Goal: Task Accomplishment & Management: Manage account settings

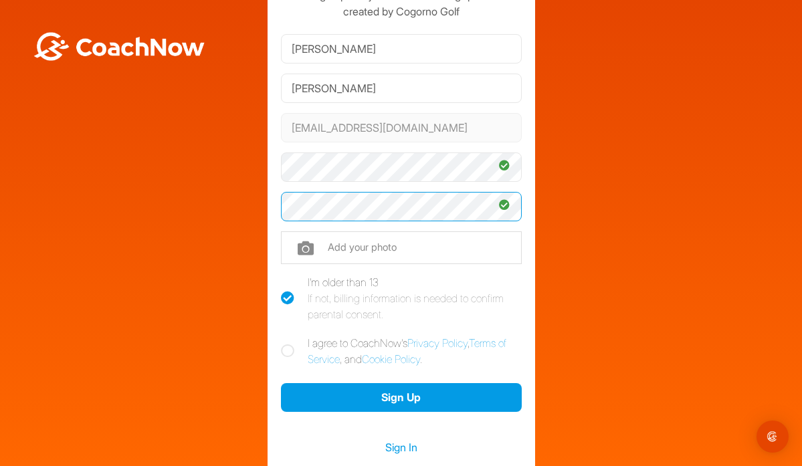
scroll to position [88, 0]
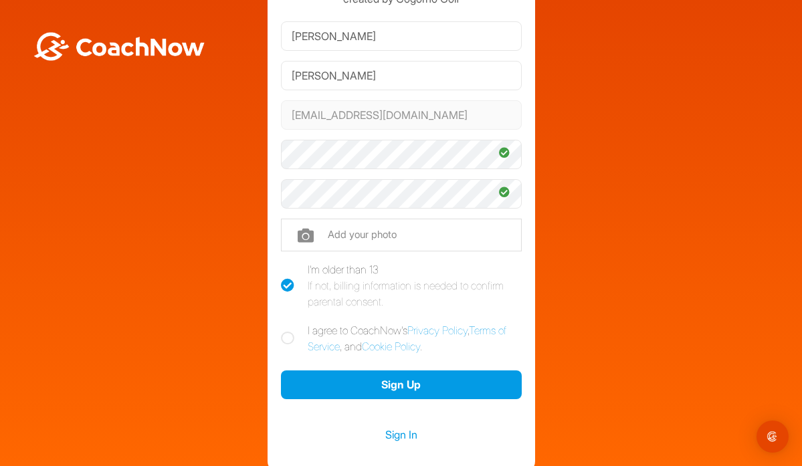
click at [289, 334] on icon at bounding box center [287, 338] width 13 height 13
click at [289, 331] on input "I agree to CoachNow's Privacy Policy , Terms of Service , and Cookie Policy ." at bounding box center [285, 327] width 9 height 9
checkbox input "true"
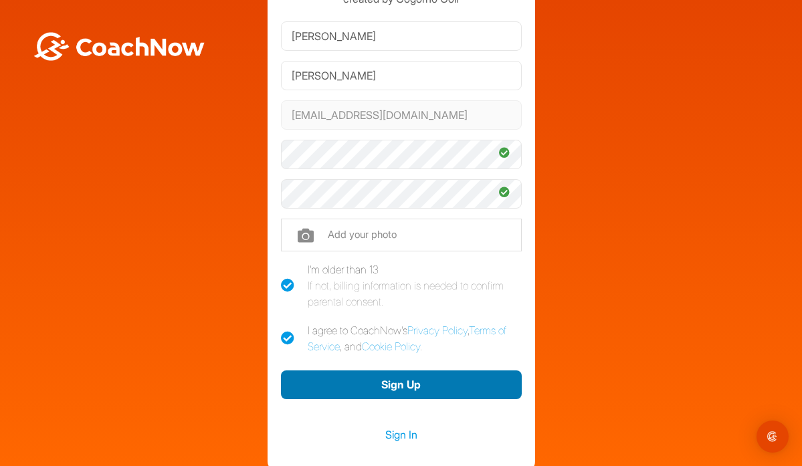
click at [405, 381] on button "Sign Up" at bounding box center [401, 385] width 241 height 29
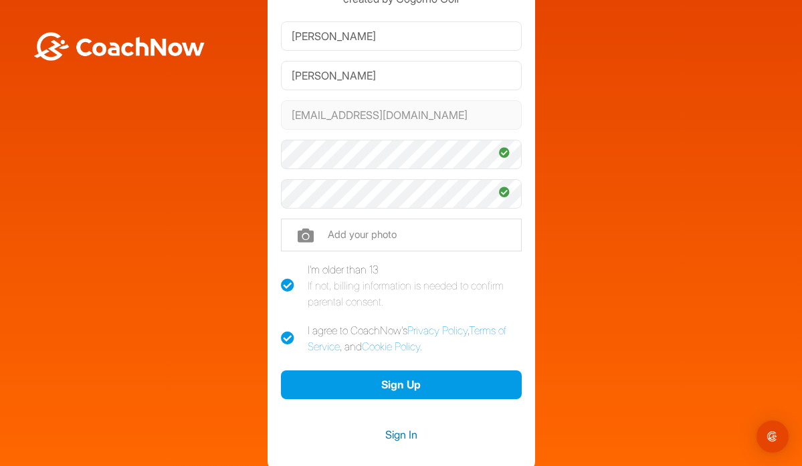
click at [399, 436] on link "Sign In" at bounding box center [401, 434] width 241 height 17
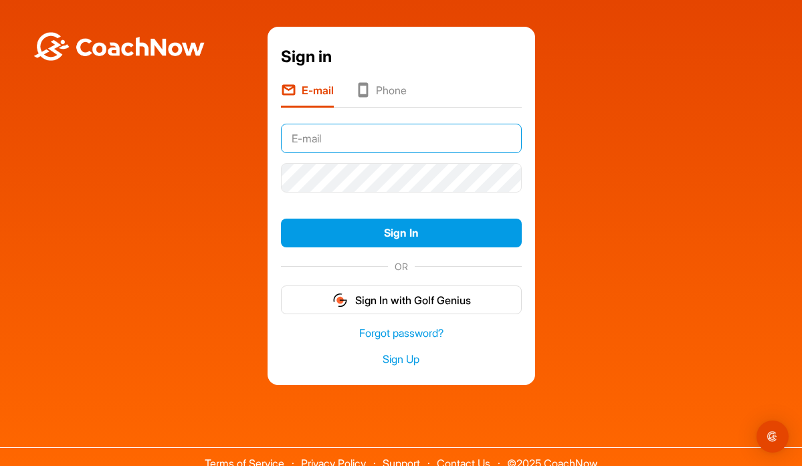
click at [371, 137] on input "text" at bounding box center [401, 138] width 241 height 29
type input "[EMAIL_ADDRESS][DOMAIN_NAME]"
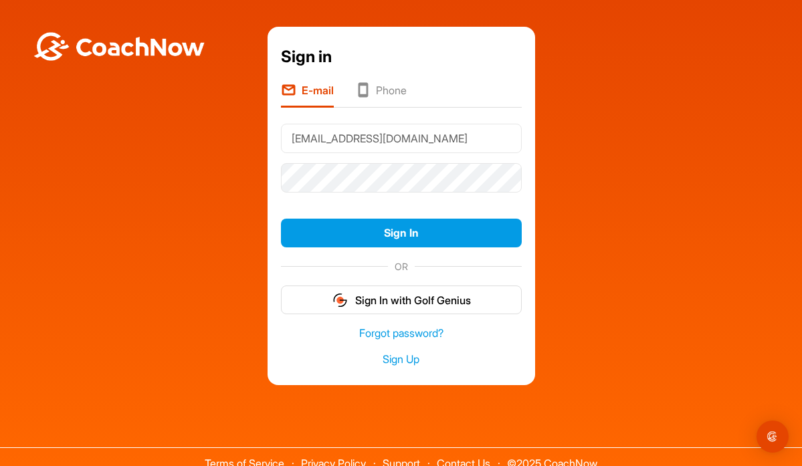
click at [149, 188] on div "Sign in E-mail Phone [EMAIL_ADDRESS][DOMAIN_NAME] Sign In OR Sign In with Golf …" at bounding box center [401, 206] width 789 height 359
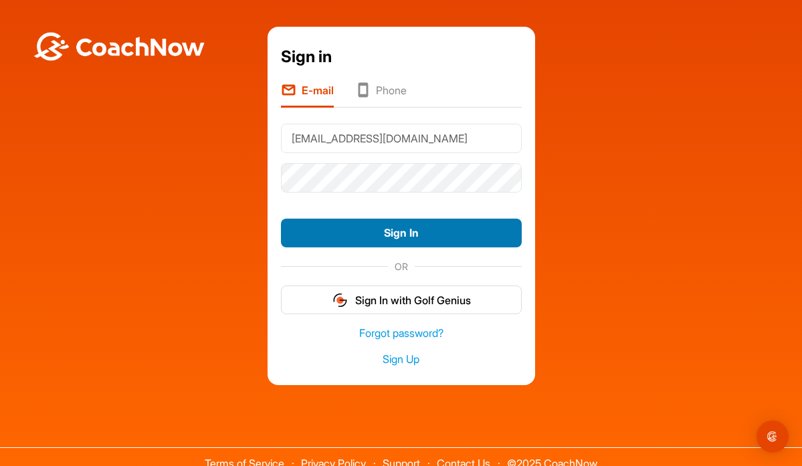
click at [371, 228] on button "Sign In" at bounding box center [401, 233] width 241 height 29
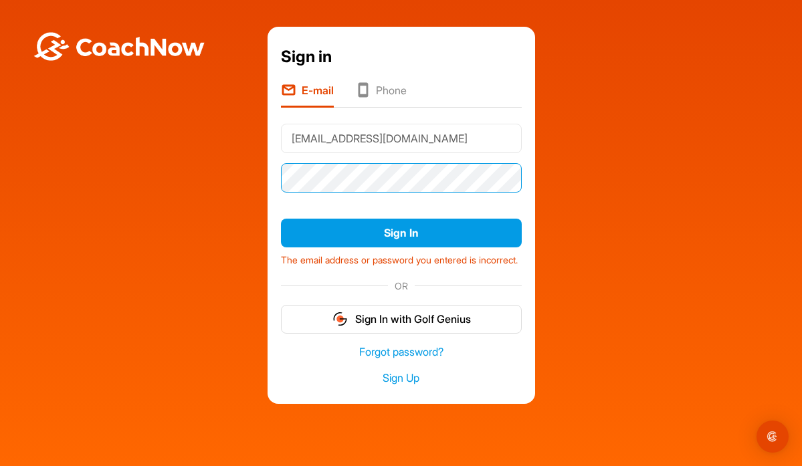
click at [401, 233] on button "Sign In" at bounding box center [401, 233] width 241 height 29
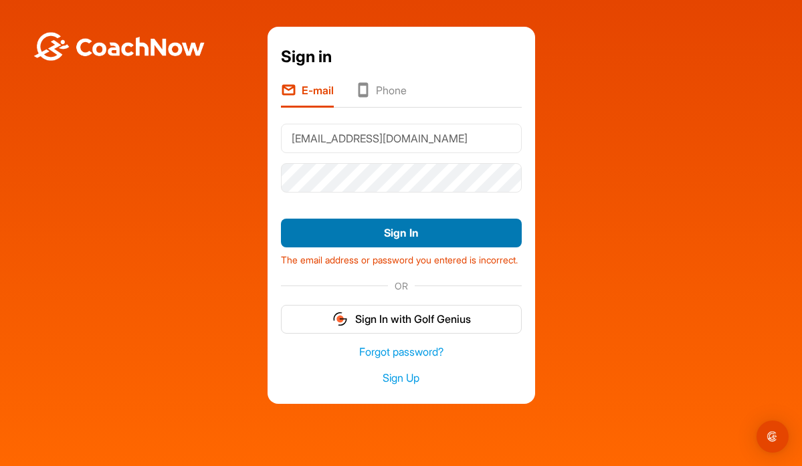
click at [383, 232] on button "Sign In" at bounding box center [401, 233] width 241 height 29
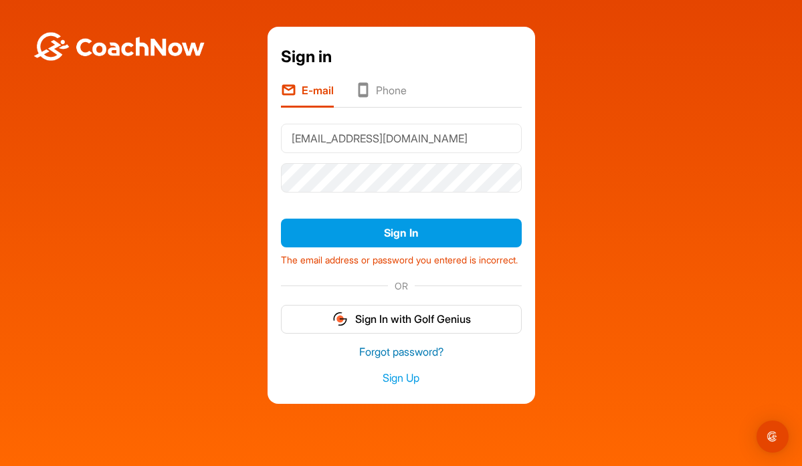
click at [429, 360] on link "Forgot password?" at bounding box center [401, 352] width 241 height 15
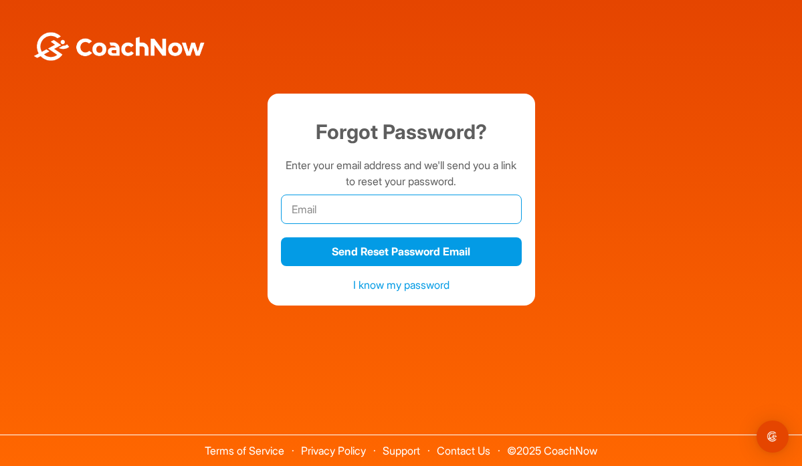
click at [345, 210] on input "email" at bounding box center [401, 209] width 241 height 29
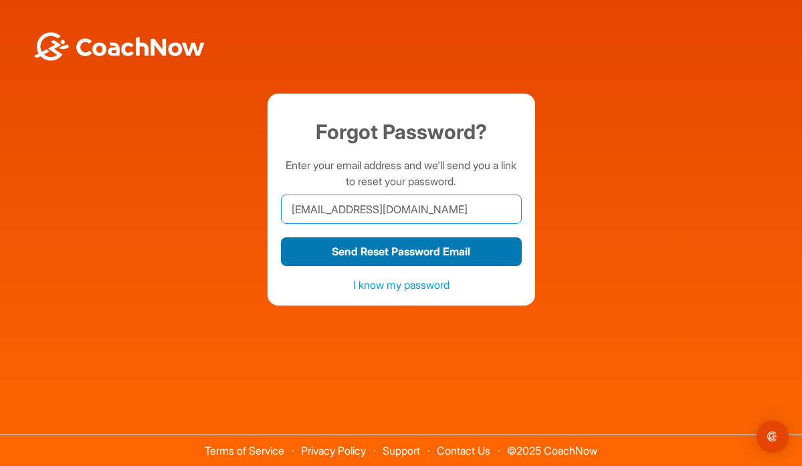
type input "[EMAIL_ADDRESS][DOMAIN_NAME]"
click at [388, 252] on button "Send Reset Password Email" at bounding box center [401, 252] width 241 height 29
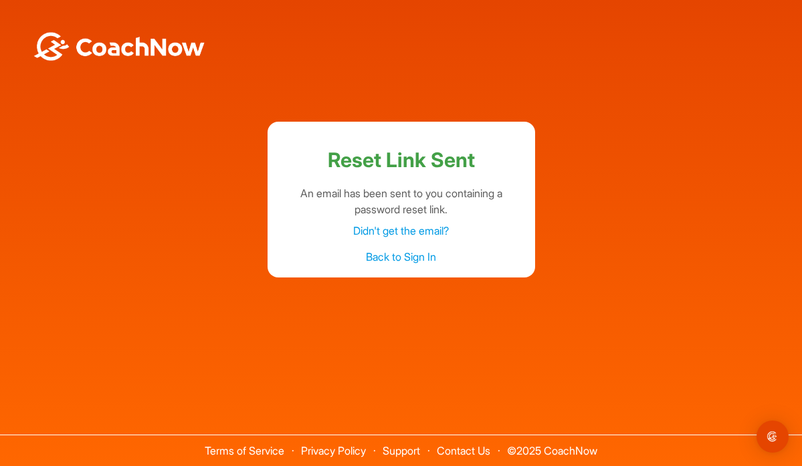
click at [401, 257] on link "Back to Sign In" at bounding box center [401, 256] width 70 height 13
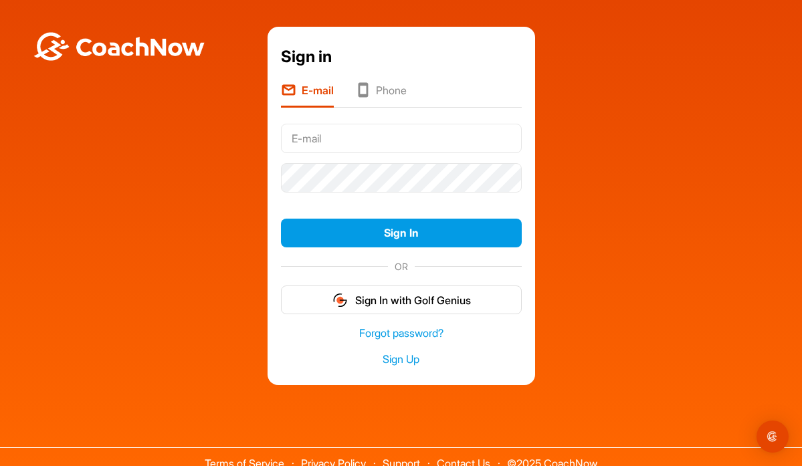
drag, startPoint x: 352, startPoint y: 142, endPoint x: 260, endPoint y: 136, distance: 92.5
click at [260, 136] on div "Sign in E-mail Phone Sign In OR Sign In with Golf Genius Forgot password? Sign …" at bounding box center [401, 206] width 789 height 359
type input "[EMAIL_ADDRESS][DOMAIN_NAME]"
click at [163, 149] on div "Sign in E-mail Phone [EMAIL_ADDRESS][DOMAIN_NAME] Sign In OR Sign In with Golf …" at bounding box center [401, 206] width 789 height 359
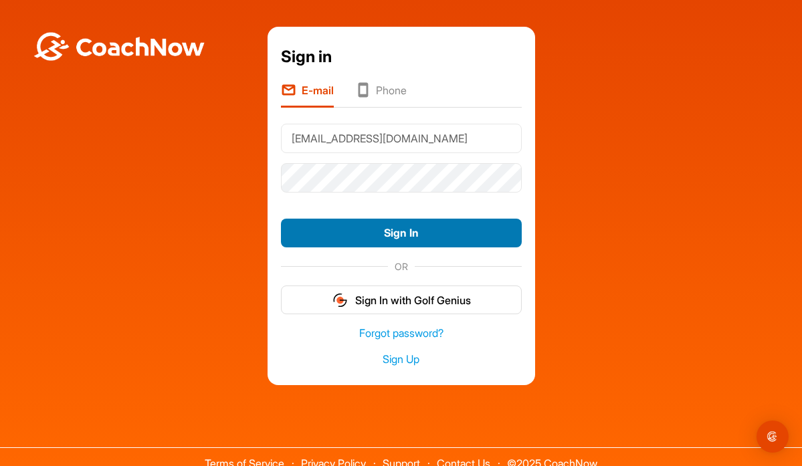
click at [363, 229] on button "Sign In" at bounding box center [401, 233] width 241 height 29
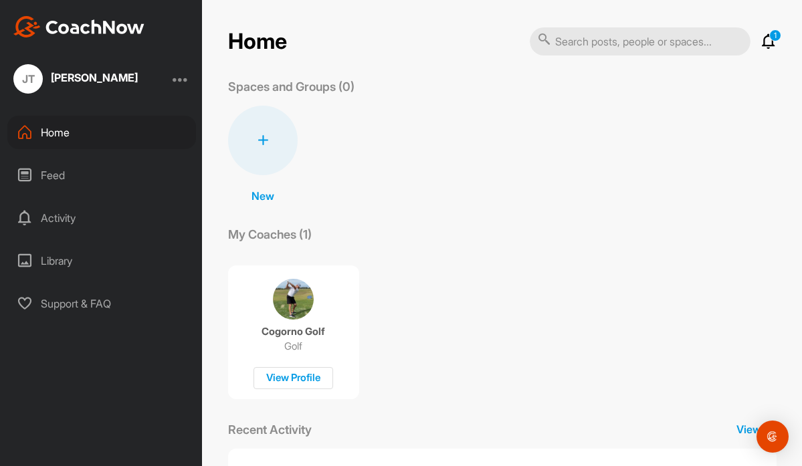
click at [57, 216] on div "Activity" at bounding box center [101, 217] width 189 height 33
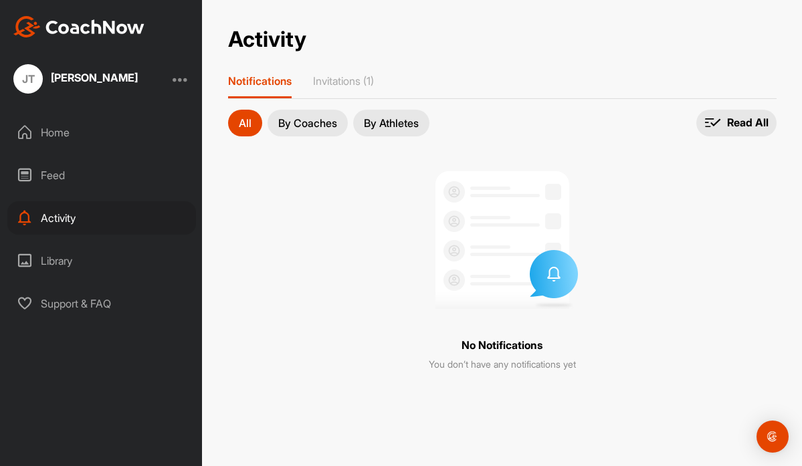
click at [51, 178] on div "Feed" at bounding box center [101, 175] width 189 height 33
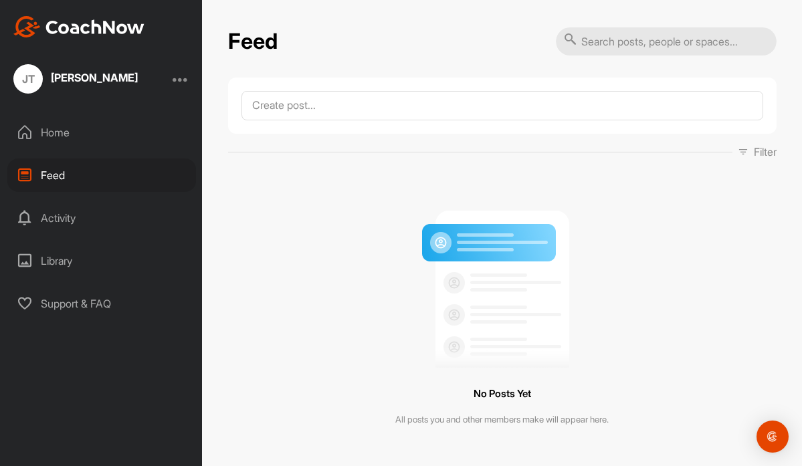
click at [65, 217] on div "Activity" at bounding box center [101, 217] width 189 height 33
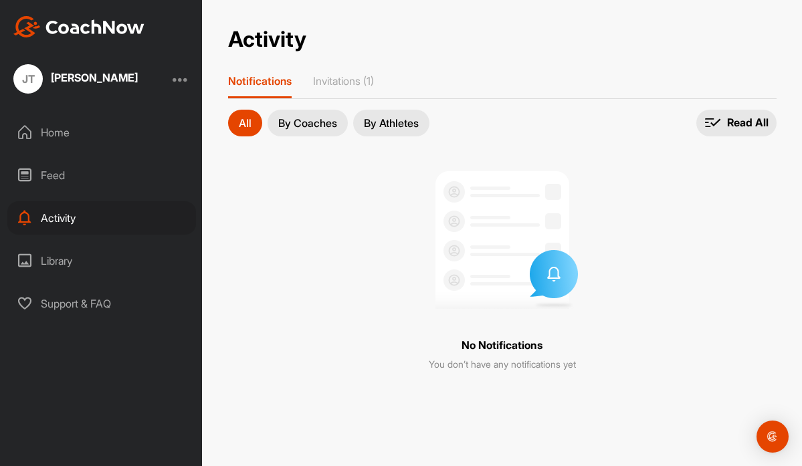
click at [65, 254] on div "Library" at bounding box center [101, 260] width 189 height 33
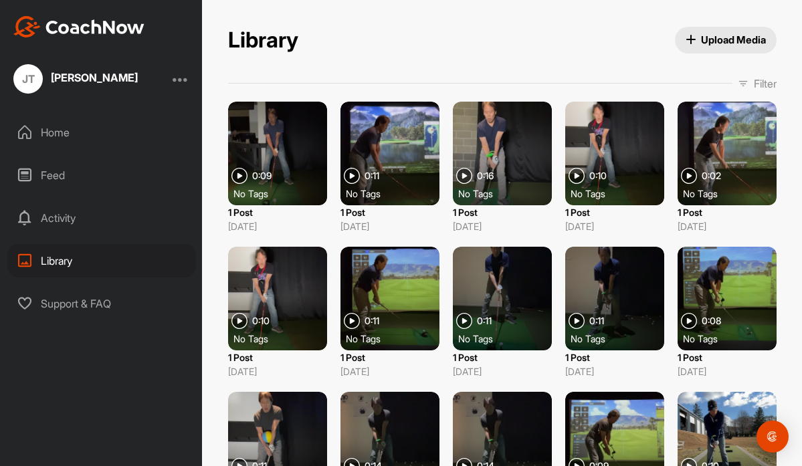
click at [66, 221] on div "Activity" at bounding box center [101, 217] width 189 height 33
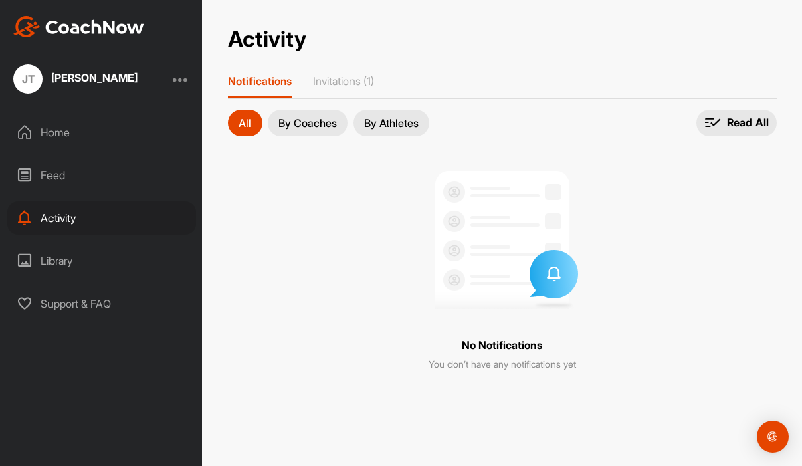
click at [63, 173] on div "Feed" at bounding box center [101, 175] width 189 height 33
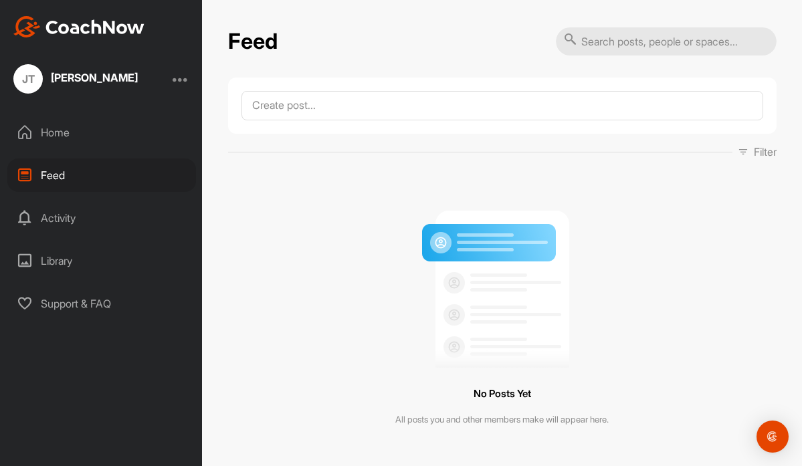
click at [56, 128] on div "Home" at bounding box center [101, 132] width 189 height 33
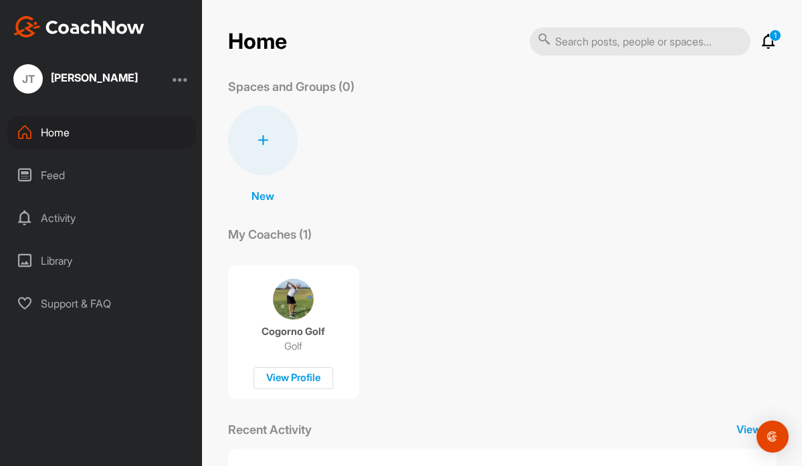
click at [300, 310] on img at bounding box center [293, 299] width 41 height 41
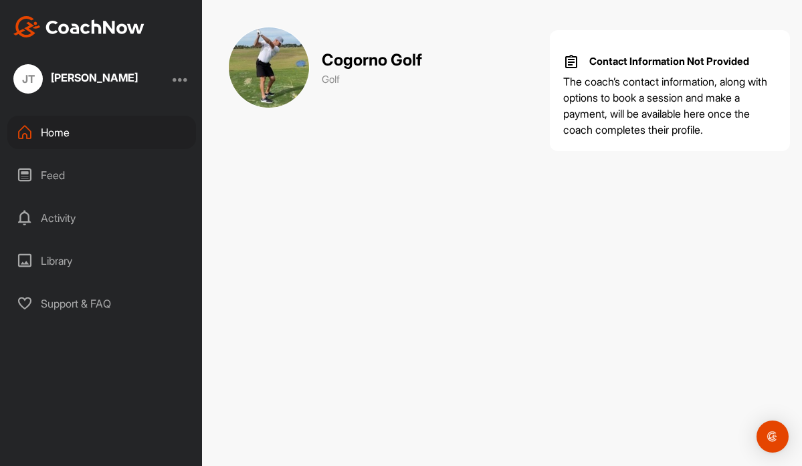
click at [51, 174] on div "Feed" at bounding box center [101, 175] width 189 height 33
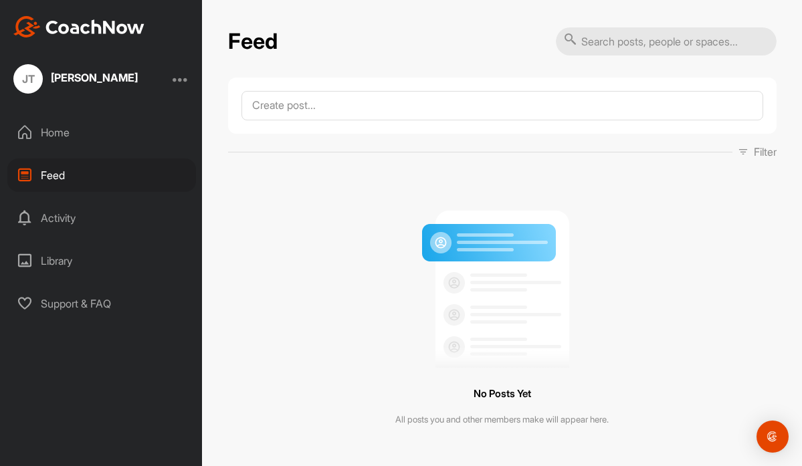
click at [55, 219] on div "Activity" at bounding box center [101, 217] width 189 height 33
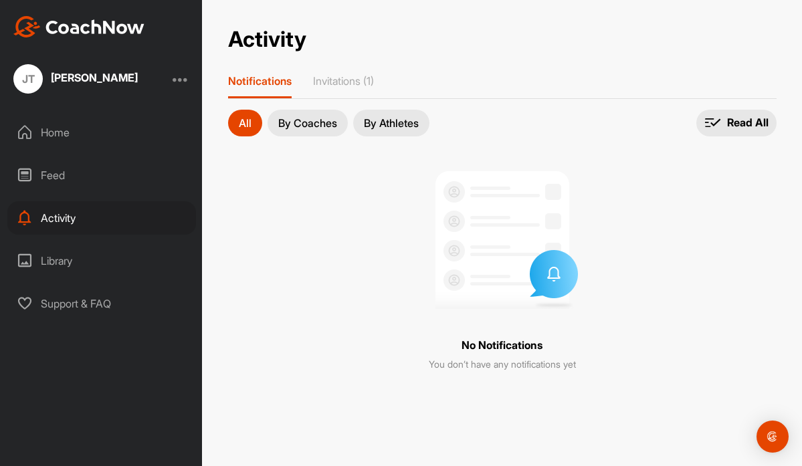
click at [56, 256] on div "Library" at bounding box center [101, 260] width 189 height 33
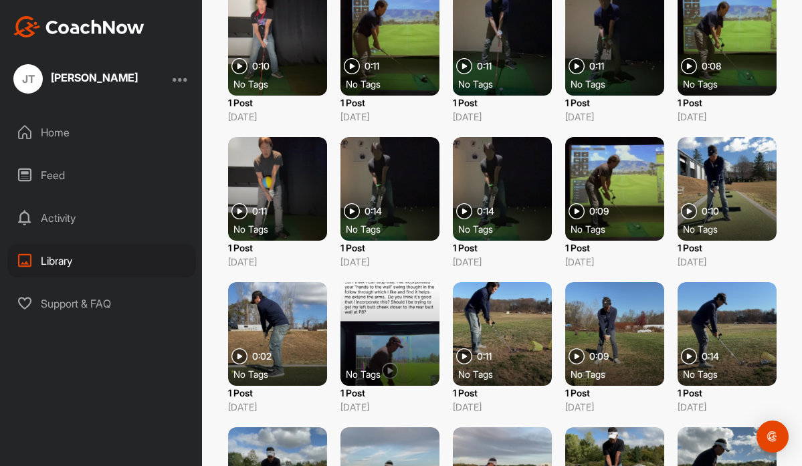
scroll to position [258, 0]
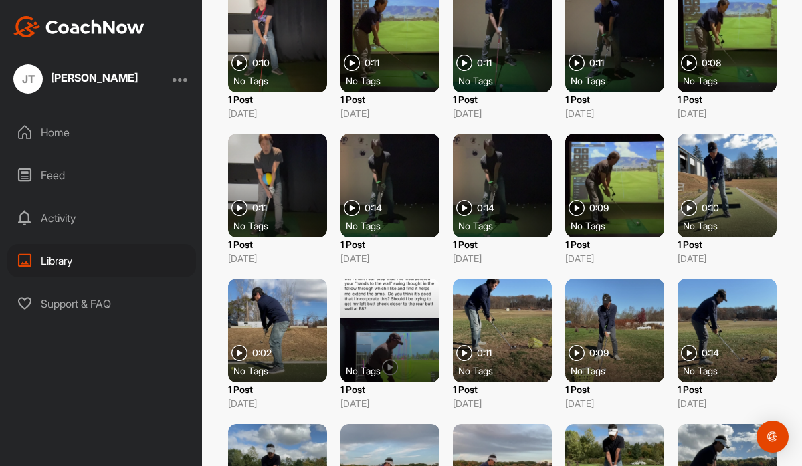
click at [401, 169] on div at bounding box center [390, 186] width 99 height 104
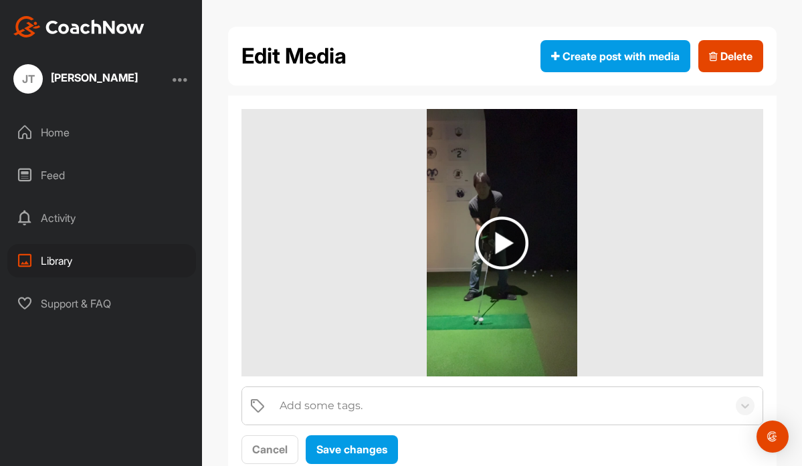
click at [63, 135] on div "Home" at bounding box center [101, 132] width 189 height 33
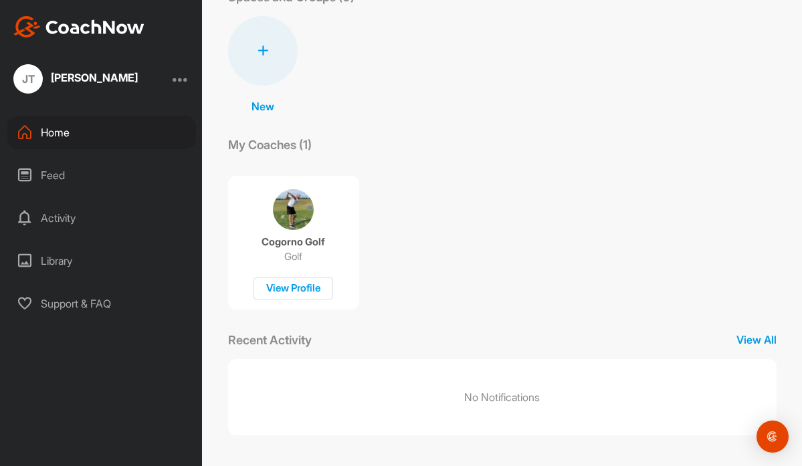
scroll to position [90, 0]
click at [296, 215] on img at bounding box center [293, 209] width 41 height 41
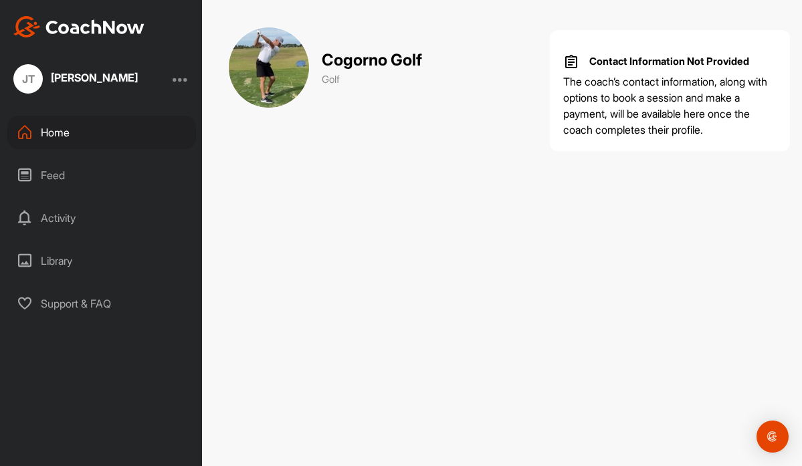
click at [70, 183] on div "Feed" at bounding box center [101, 175] width 189 height 33
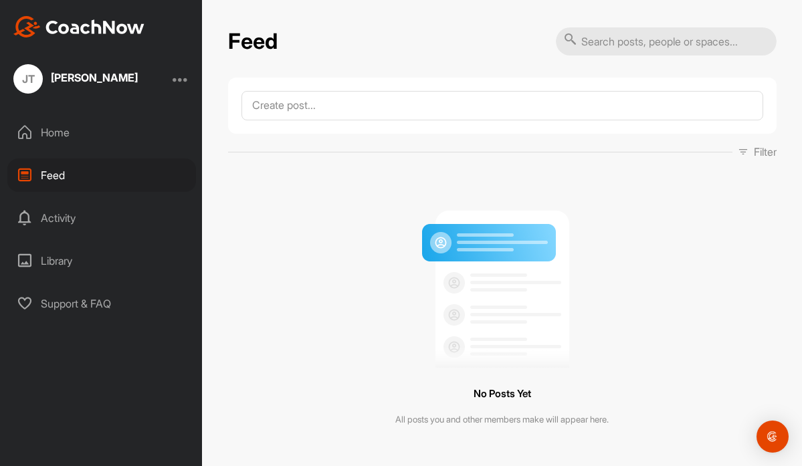
click at [373, 215] on div "No Posts Yet All posts you and other members make will appear here." at bounding box center [502, 313] width 549 height 287
click at [68, 218] on div "Activity" at bounding box center [101, 217] width 189 height 33
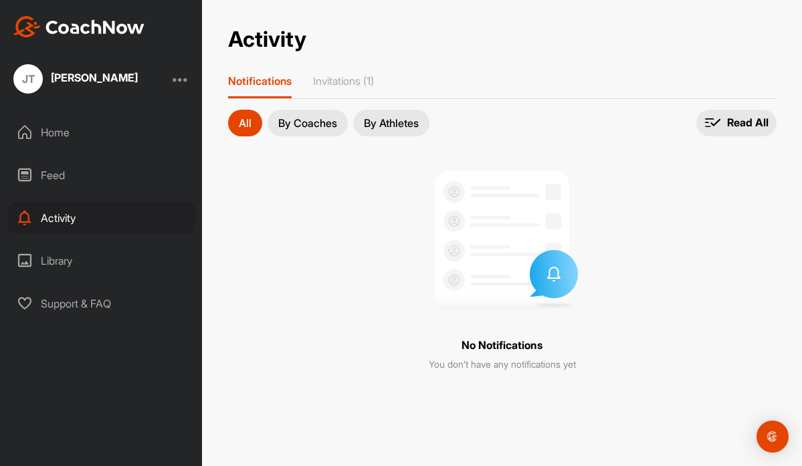
click at [303, 129] on button "By Coaches" at bounding box center [308, 123] width 80 height 27
click at [379, 118] on p "By Athletes" at bounding box center [391, 123] width 55 height 11
click at [718, 125] on icon at bounding box center [713, 122] width 17 height 16
click at [50, 130] on div "Home" at bounding box center [101, 132] width 189 height 33
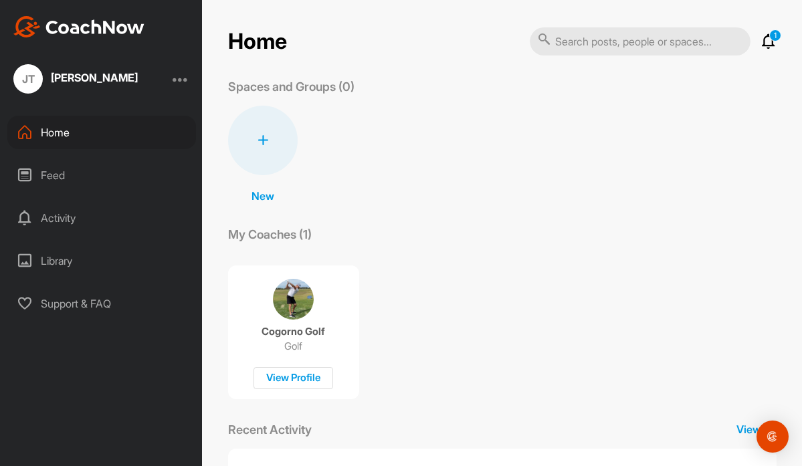
click at [387, 159] on div "New New Space New Group" at bounding box center [502, 155] width 549 height 98
click at [394, 108] on div "New New Space New Group" at bounding box center [502, 155] width 549 height 98
click at [173, 79] on div "JT Jeffrey Takahashi" at bounding box center [101, 78] width 202 height 29
click at [774, 35] on p "1" at bounding box center [775, 35] width 12 height 12
click at [684, 41] on input "text" at bounding box center [640, 41] width 221 height 28
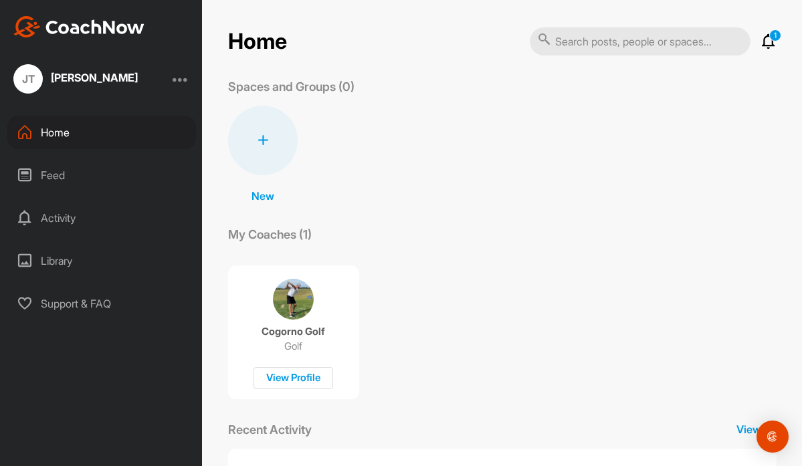
click at [129, 79] on div "[PERSON_NAME]" at bounding box center [94, 77] width 87 height 11
click at [58, 169] on div "Feed" at bounding box center [101, 175] width 189 height 33
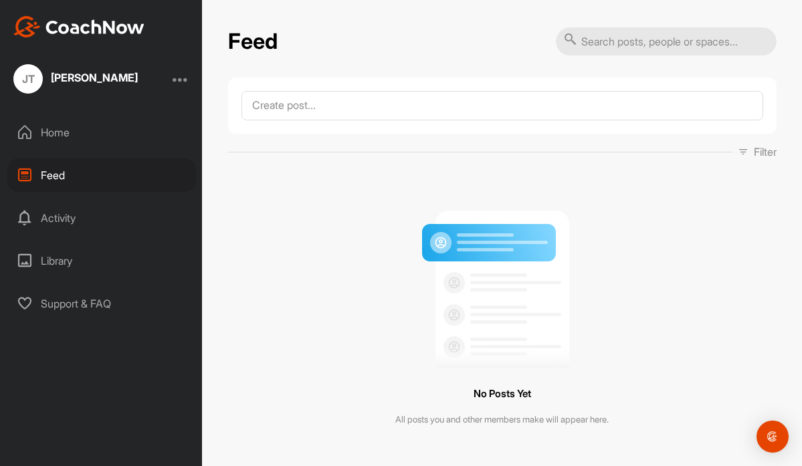
click at [179, 83] on div at bounding box center [181, 79] width 16 height 16
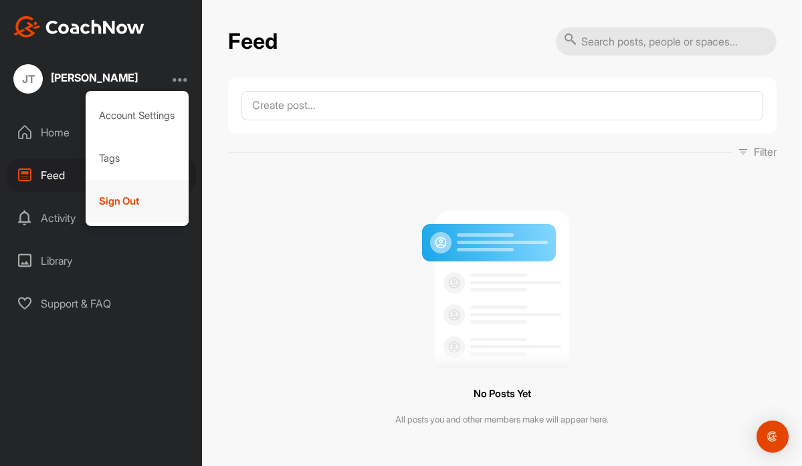
click at [121, 199] on div "Sign Out" at bounding box center [138, 201] width 104 height 43
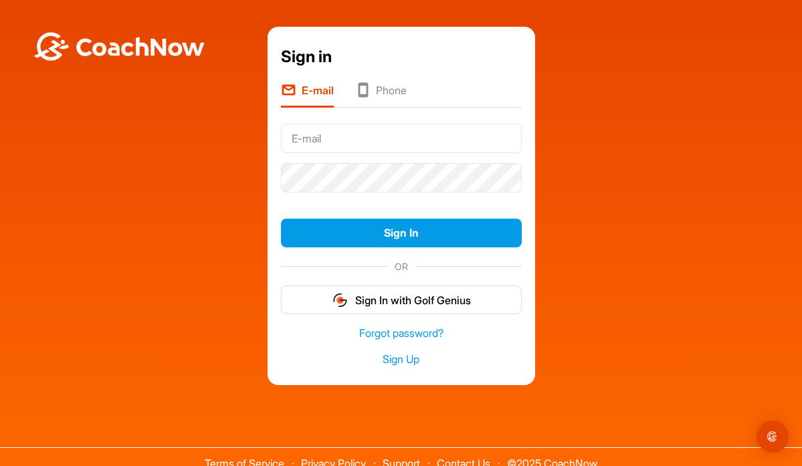
click at [179, 176] on div "Sign in E-mail Phone Sign In OR Sign In with Golf Genius Forgot password? Sign …" at bounding box center [401, 206] width 789 height 359
click at [312, 137] on input "text" at bounding box center [401, 138] width 241 height 29
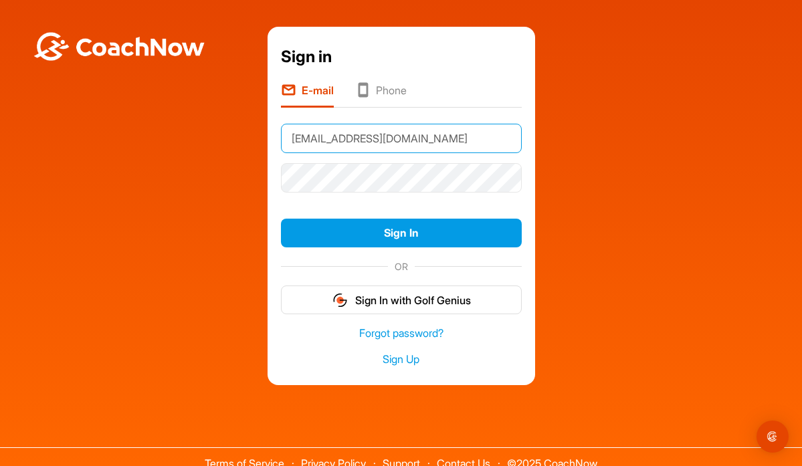
type input "[EMAIL_ADDRESS][DOMAIN_NAME]"
click at [199, 189] on div "Sign in E-mail Phone [EMAIL_ADDRESS][DOMAIN_NAME] Sign In OR Sign In with Golf …" at bounding box center [401, 206] width 789 height 359
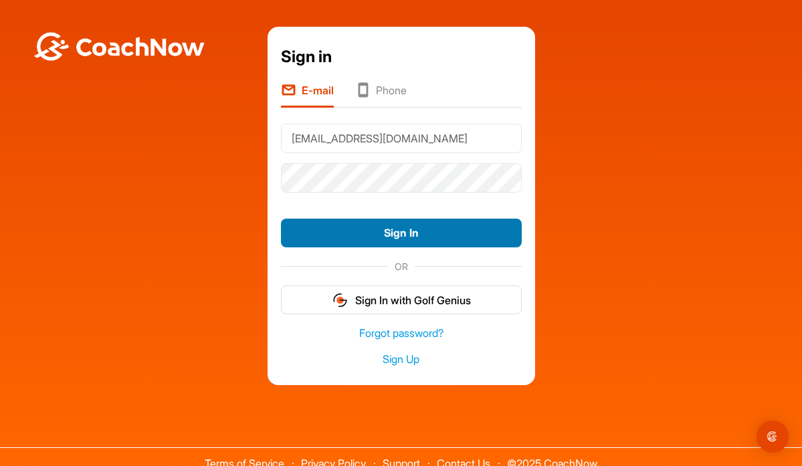
click at [392, 232] on button "Sign In" at bounding box center [401, 233] width 241 height 29
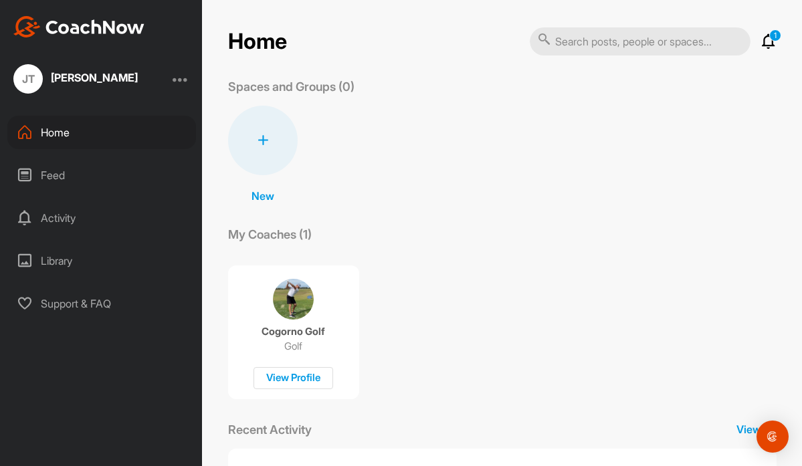
click at [56, 138] on div "Home" at bounding box center [101, 132] width 189 height 33
click at [56, 180] on div "Feed" at bounding box center [101, 175] width 189 height 33
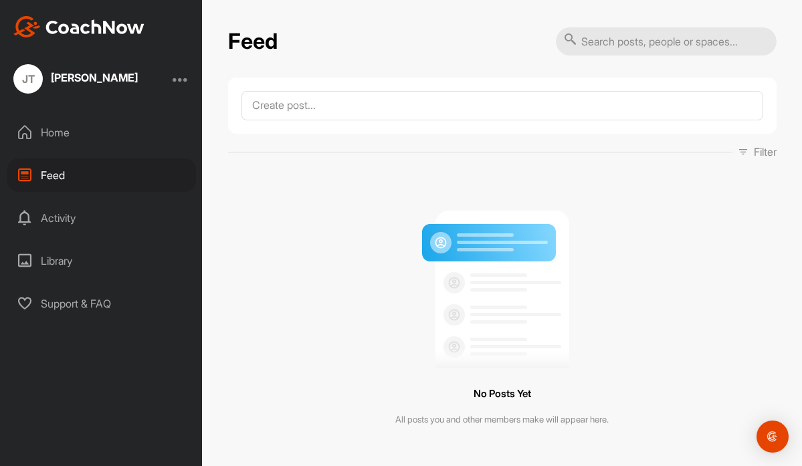
click at [58, 221] on div "Activity" at bounding box center [101, 217] width 189 height 33
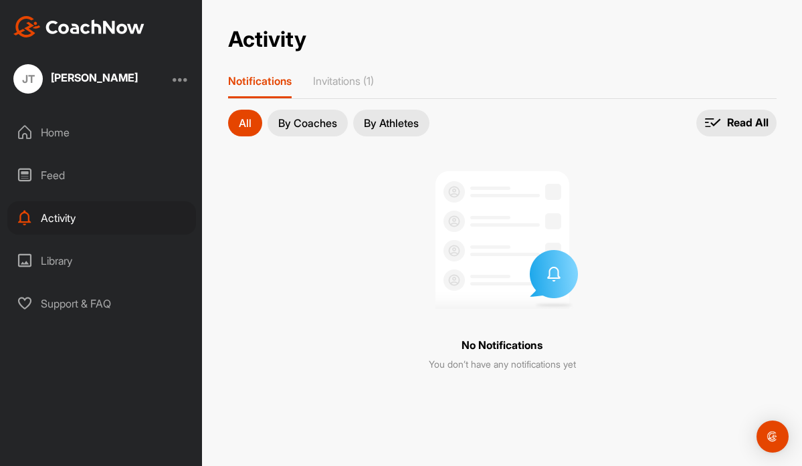
click at [258, 199] on div "All By Coaches By Athletes All notifications All notifications By Coaches By At…" at bounding box center [502, 245] width 549 height 270
